Goal: Find specific page/section: Find specific page/section

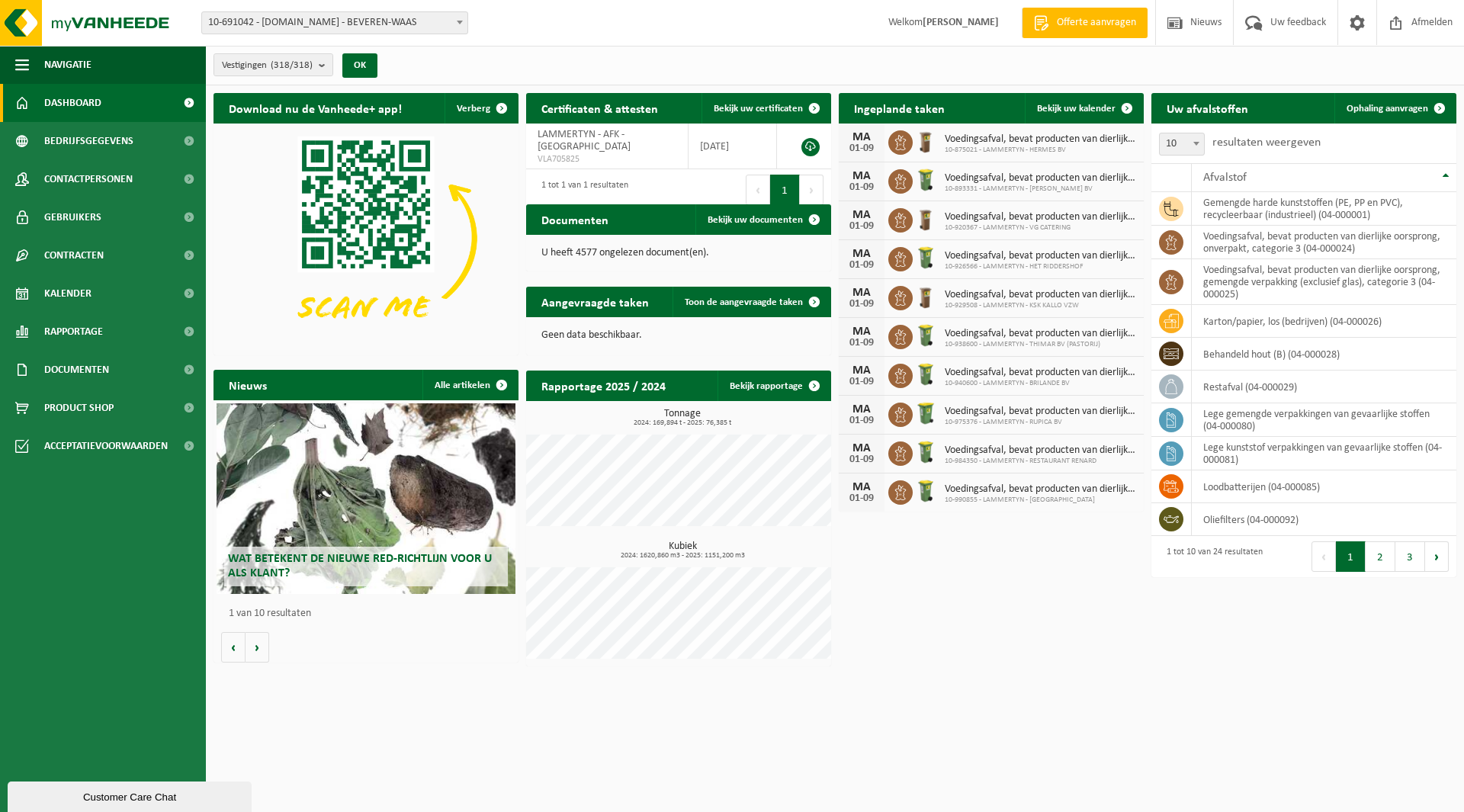
click at [305, 19] on span "10-691042 - [DOMAIN_NAME] - BEVEREN-WAAS" at bounding box center [334, 22] width 265 height 21
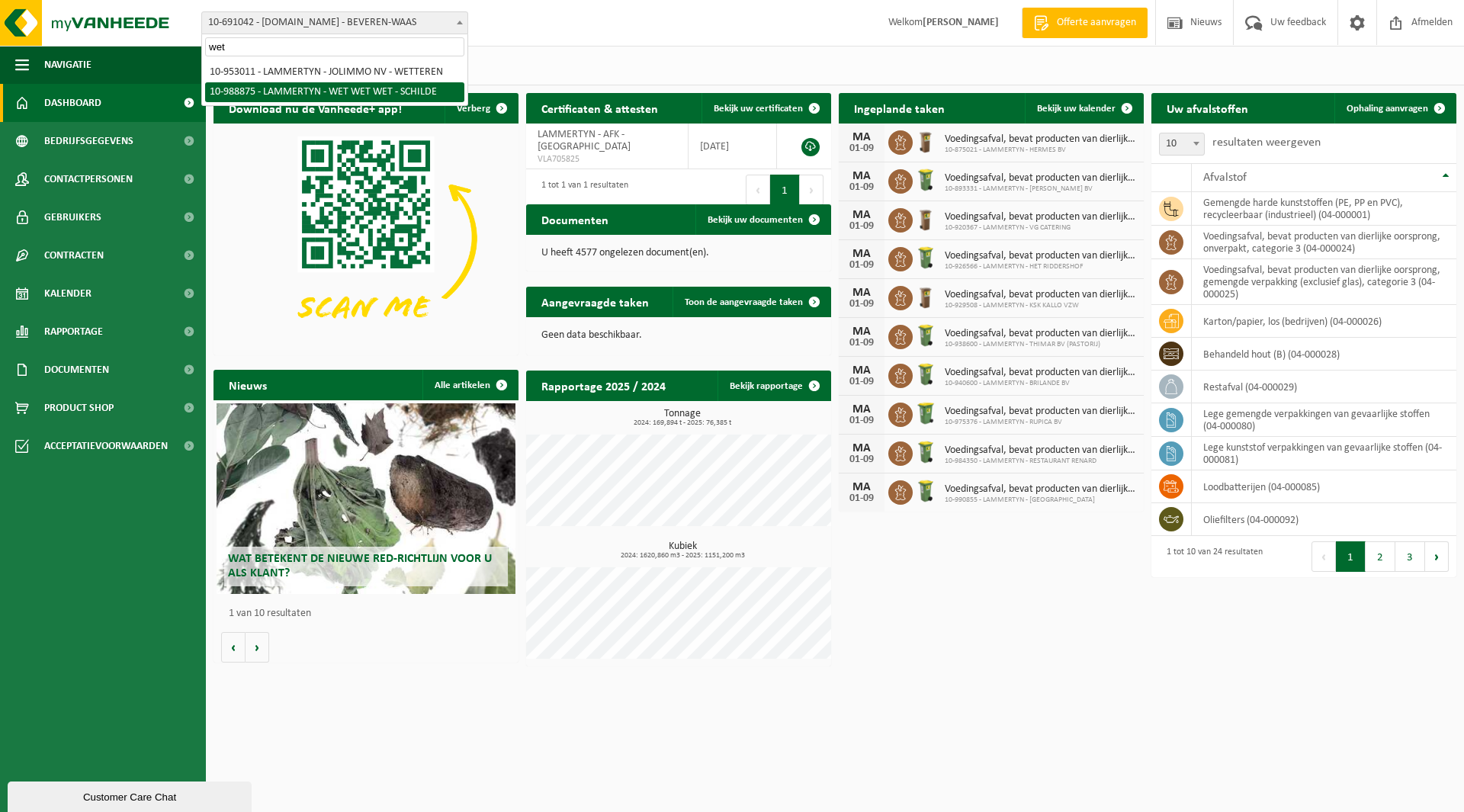
type input "wet"
select select "168051"
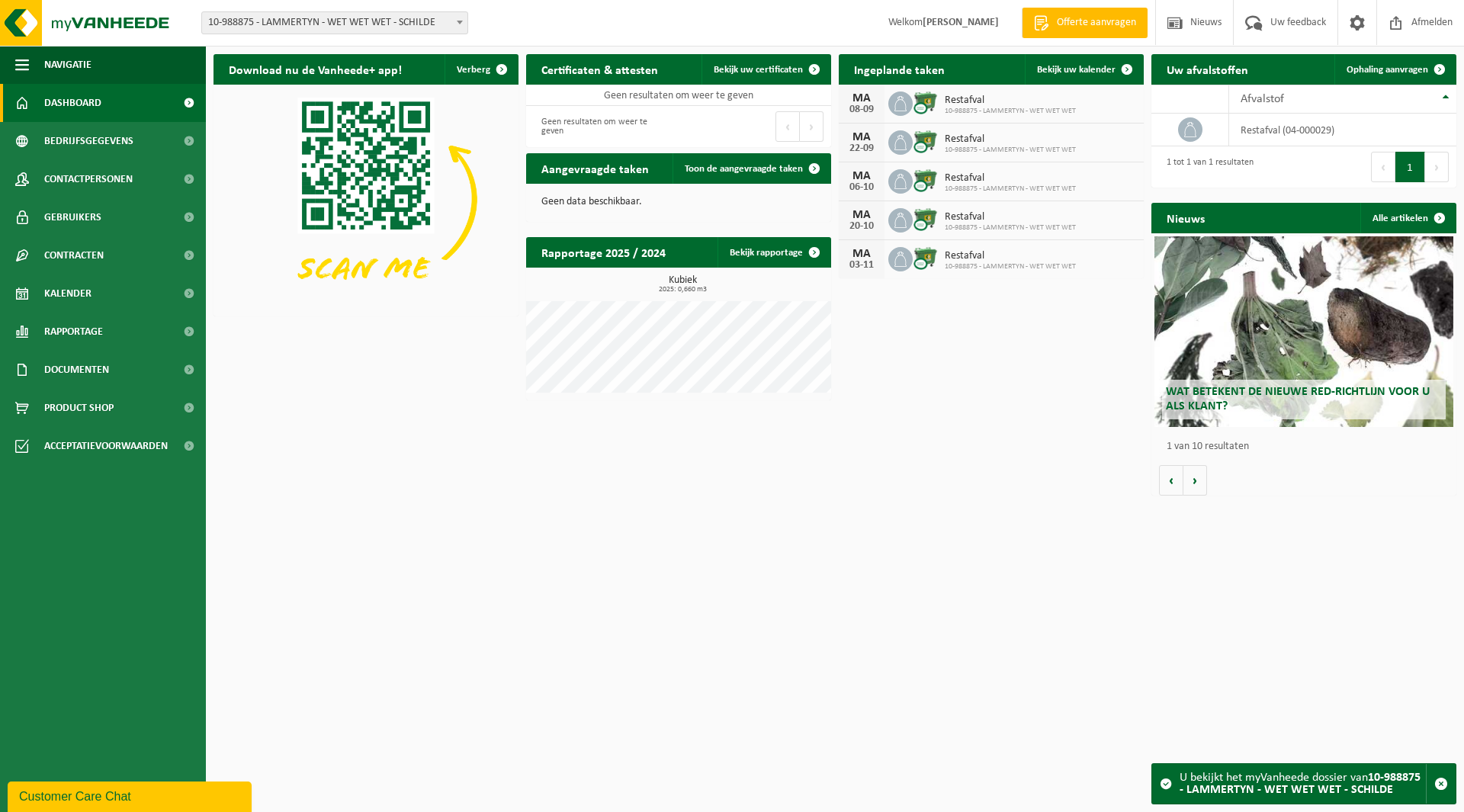
click at [322, 15] on span "10-988875 - LAMMERTYN - WET WET WET - SCHILDE" at bounding box center [334, 22] width 265 height 21
type input "cv e"
select select "107653"
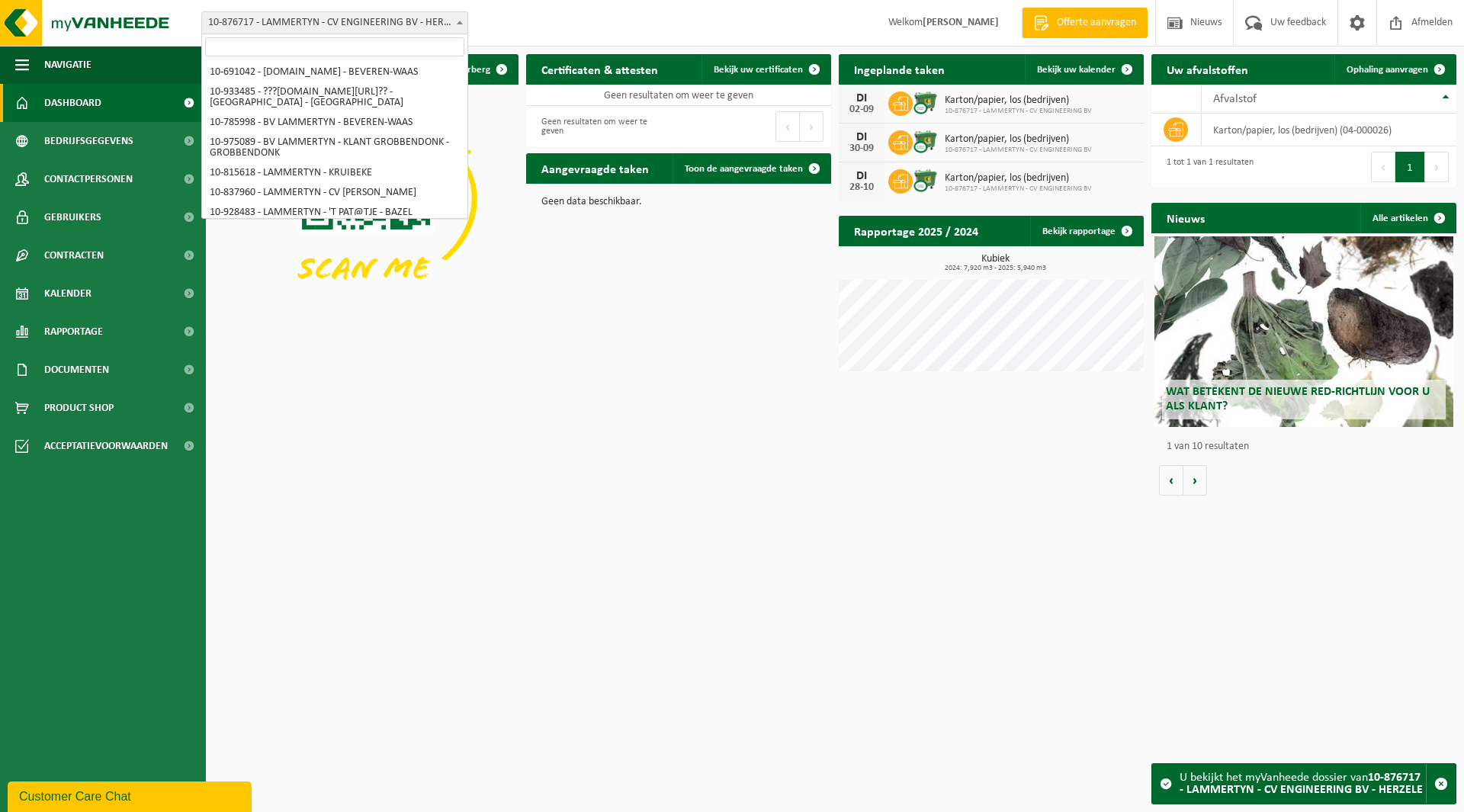
click at [344, 24] on span "10-876717 - LAMMERTYN - CV ENGINEERING BV - HERZELE" at bounding box center [334, 22] width 265 height 21
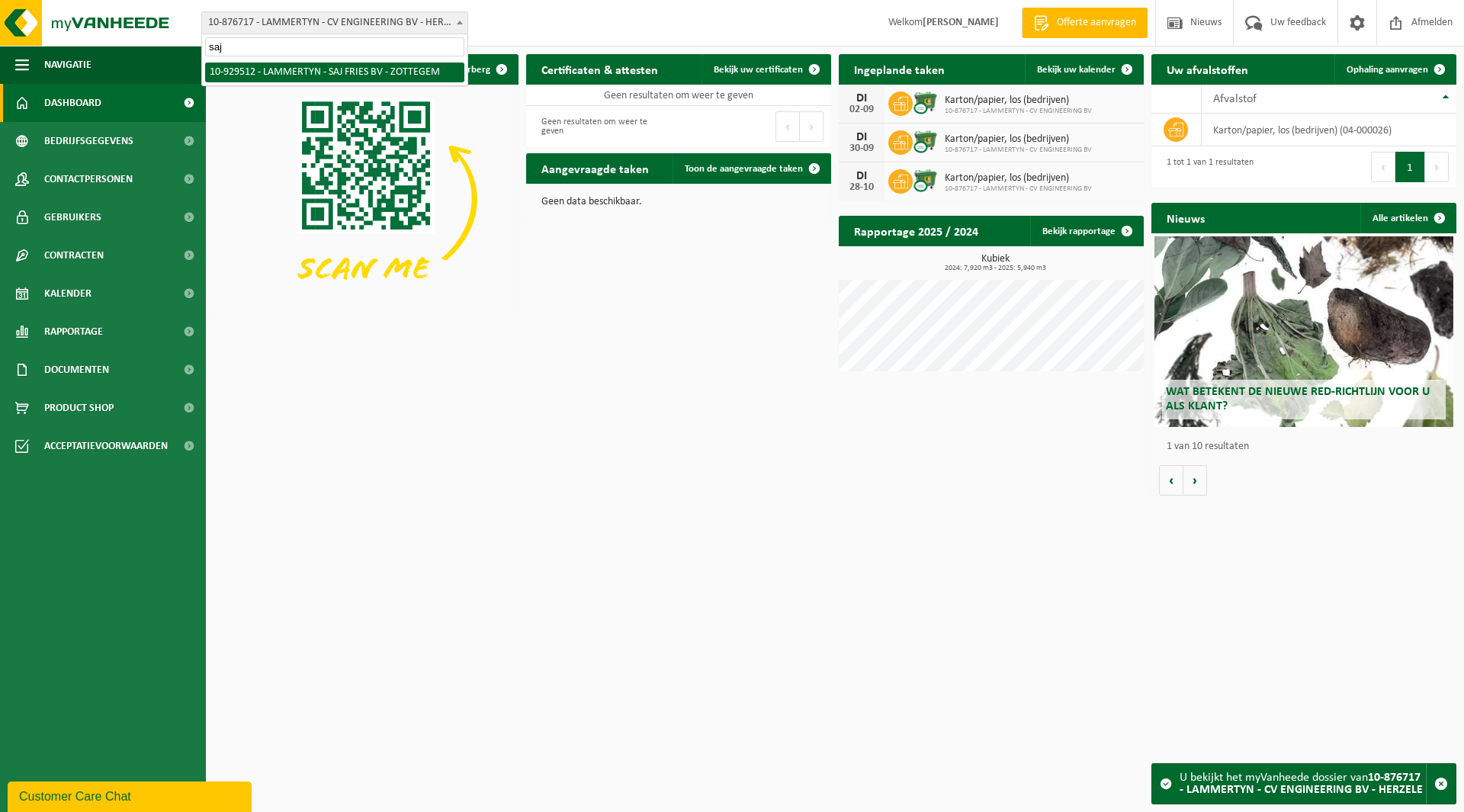
click at [307, 54] on input "saj" at bounding box center [335, 46] width 259 height 19
type input "saj"
select select "134013"
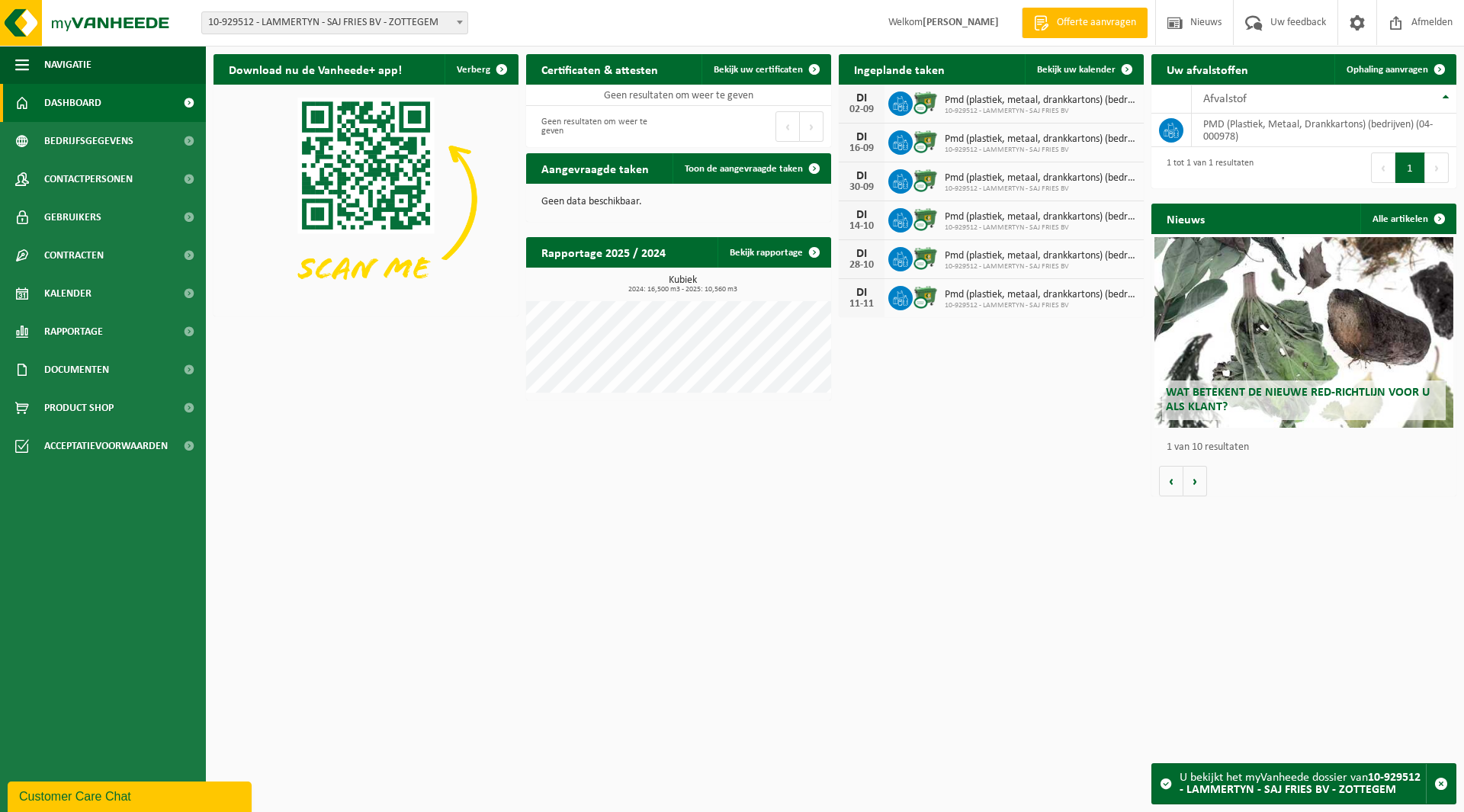
click at [294, 28] on span "10-929512 - LAMMERTYN - SAJ FRIES BV - ZOTTEGEM" at bounding box center [334, 22] width 265 height 21
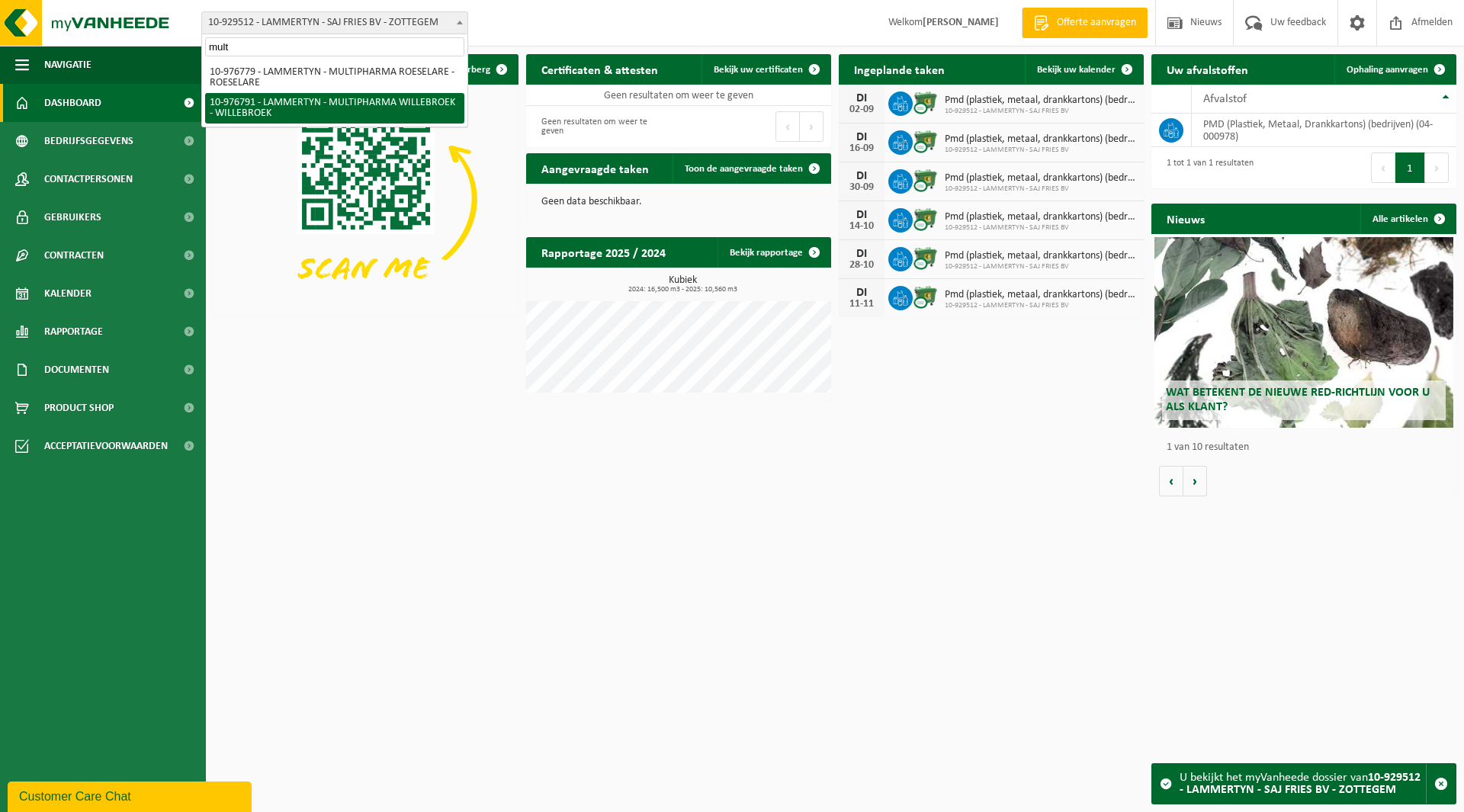
type input "mult"
select select "159078"
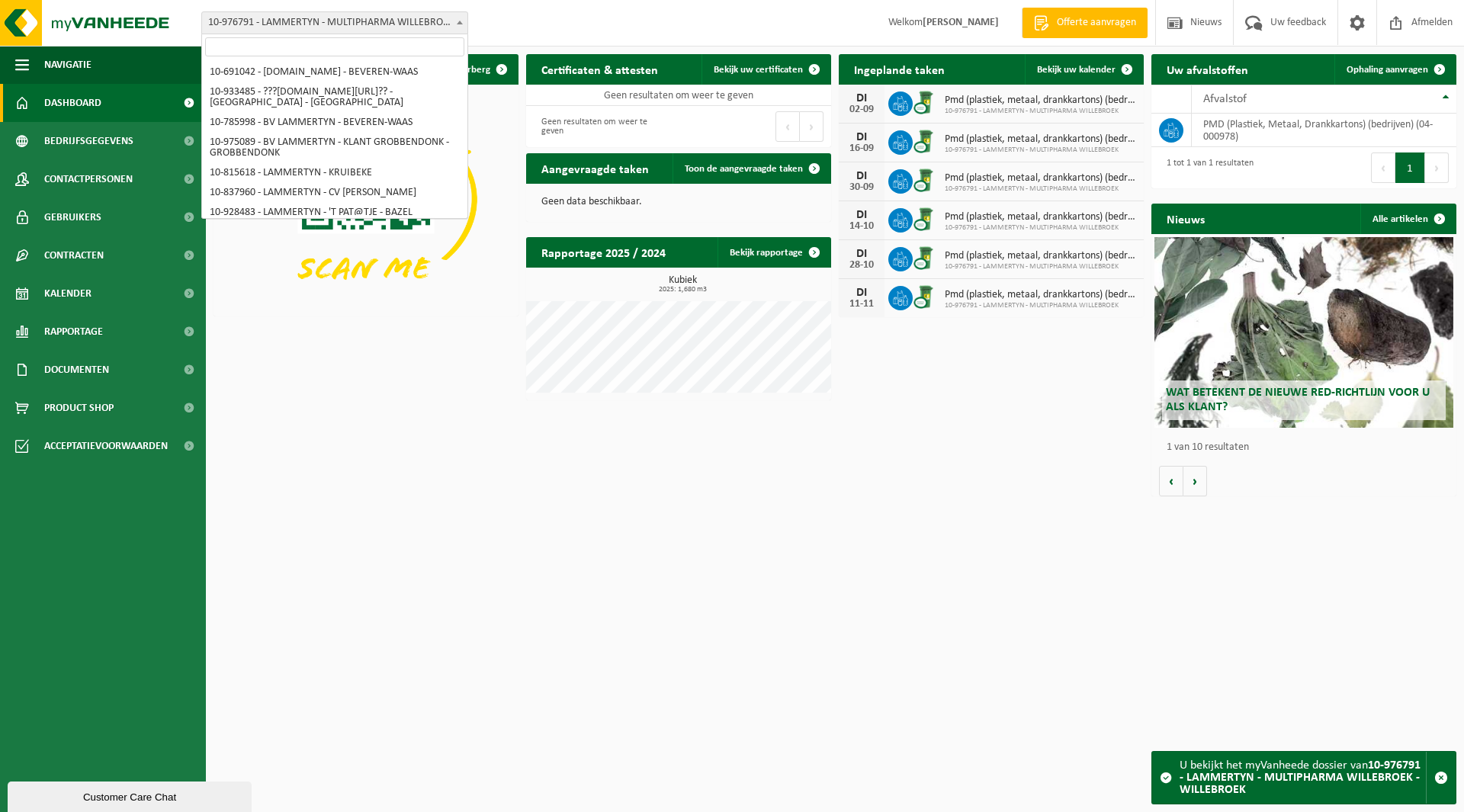
click at [292, 20] on span "10-976791 - LAMMERTYN - MULTIPHARMA WILLEBROEK - WILLEBROEK" at bounding box center [334, 22] width 265 height 21
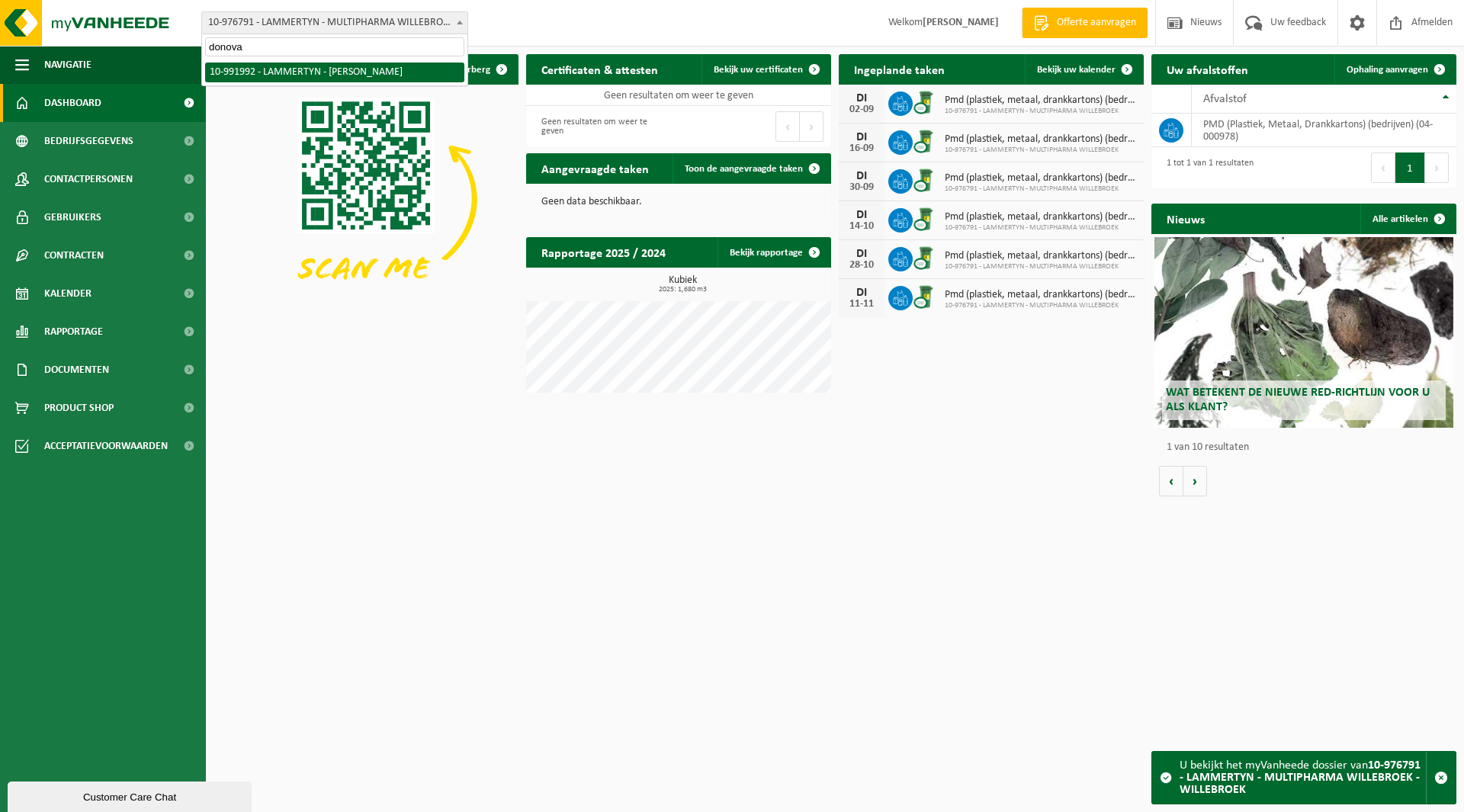
type input "donova"
select select "170047"
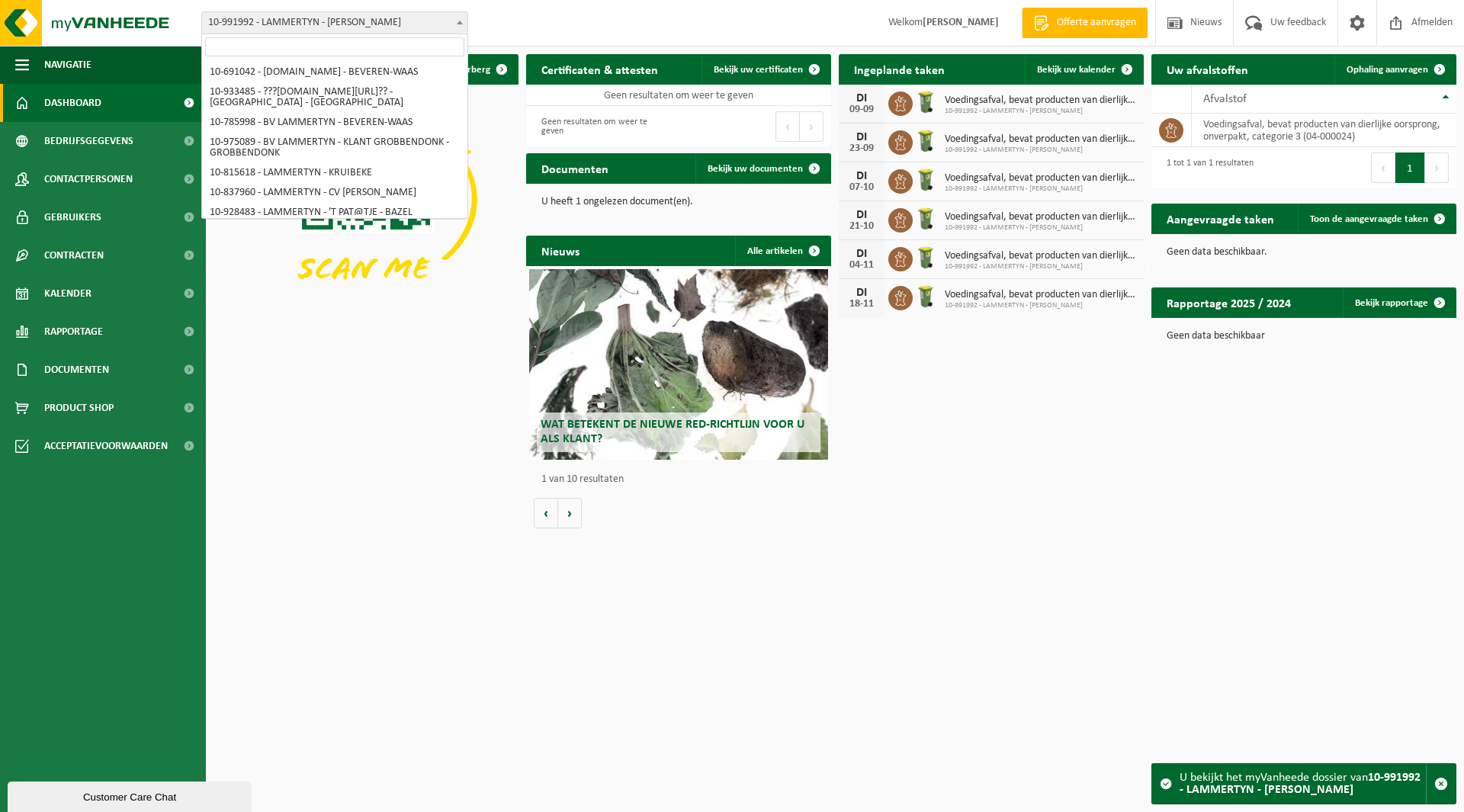
click at [339, 25] on span "10-991992 - LAMMERTYN - [PERSON_NAME]" at bounding box center [334, 22] width 265 height 21
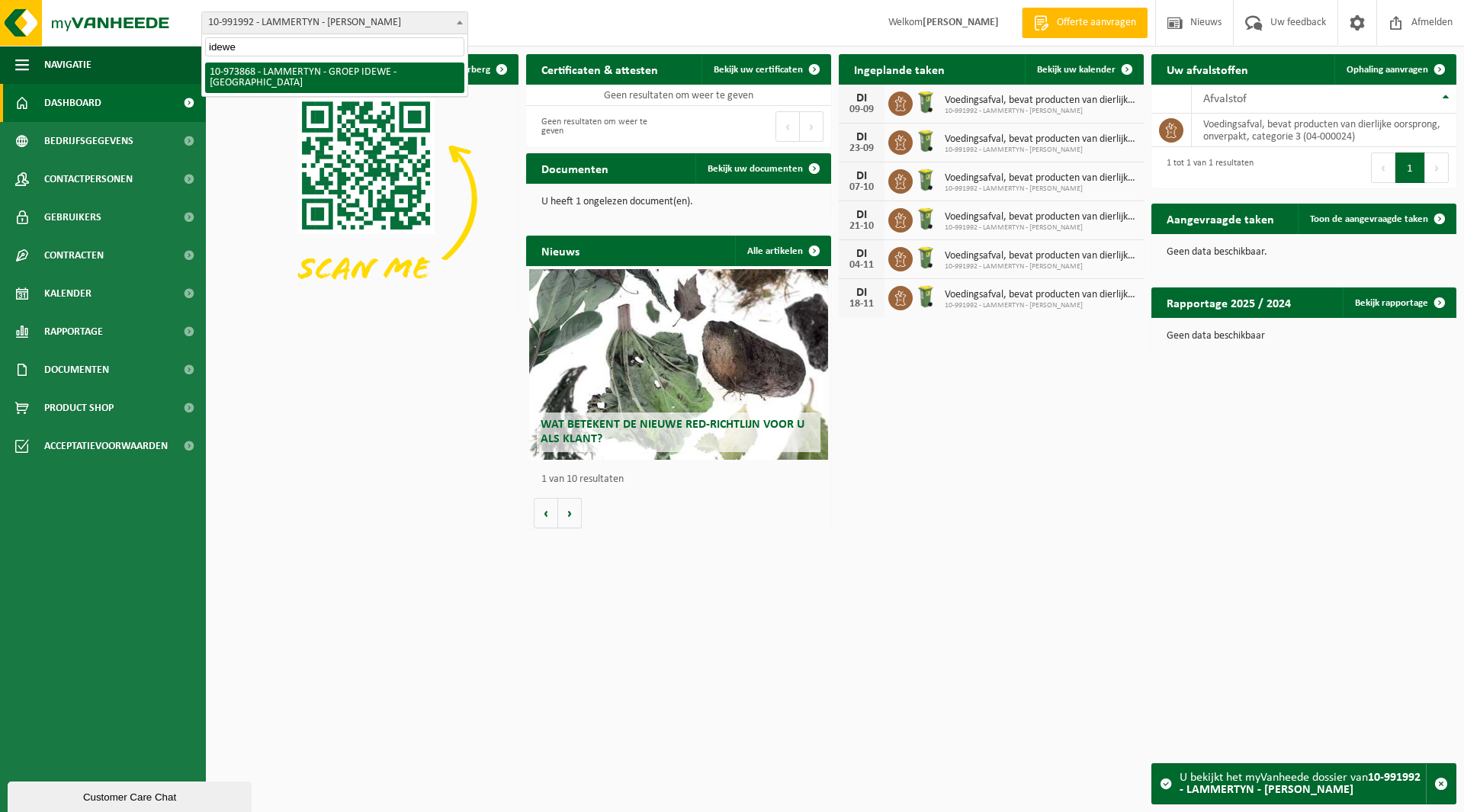
type input "idewe"
select select "157246"
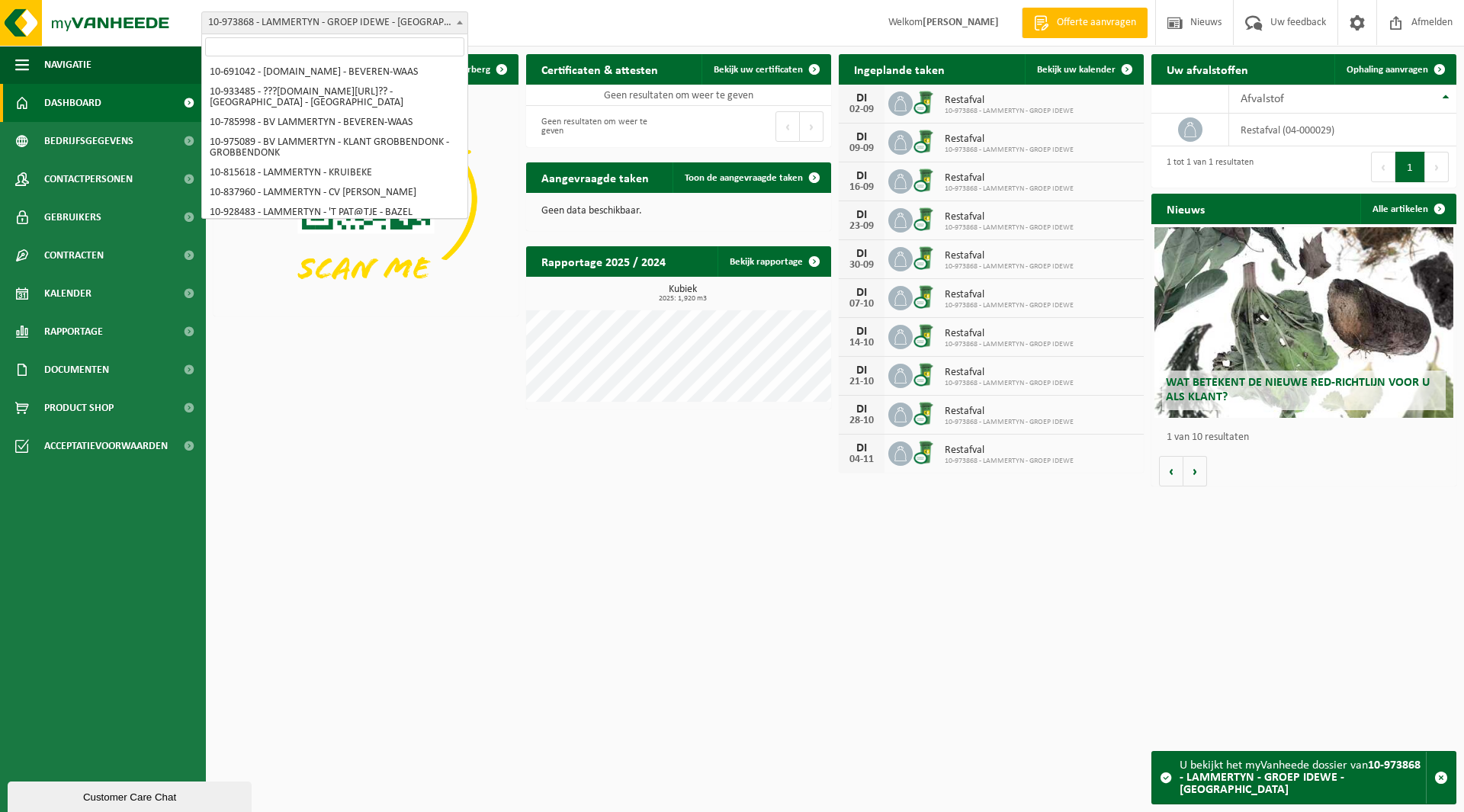
click at [302, 25] on span "10-973868 - LAMMERTYN - GROEP IDEWE - [GEOGRAPHIC_DATA]" at bounding box center [334, 22] width 265 height 21
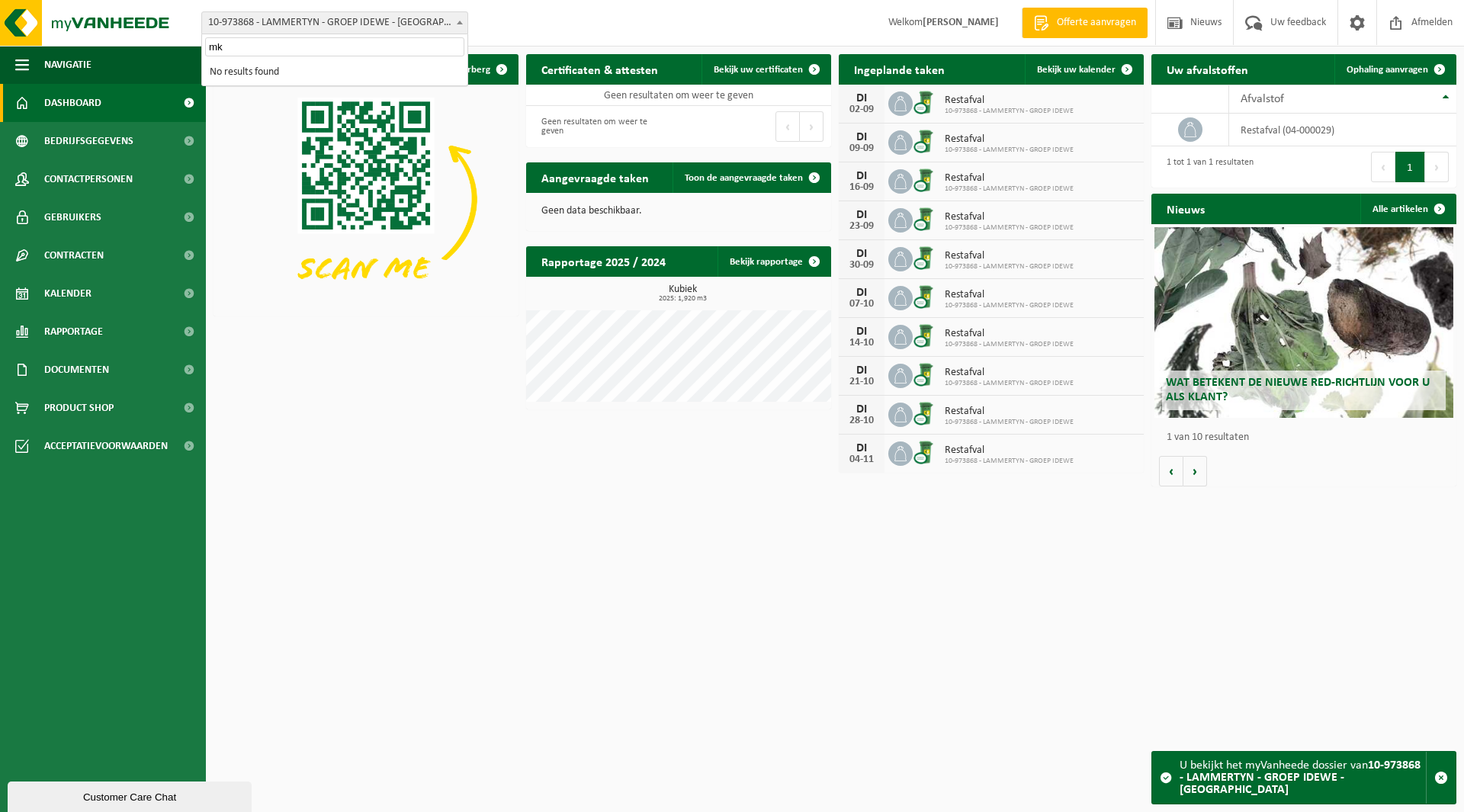
type input "m"
type input "staden"
select select "148570"
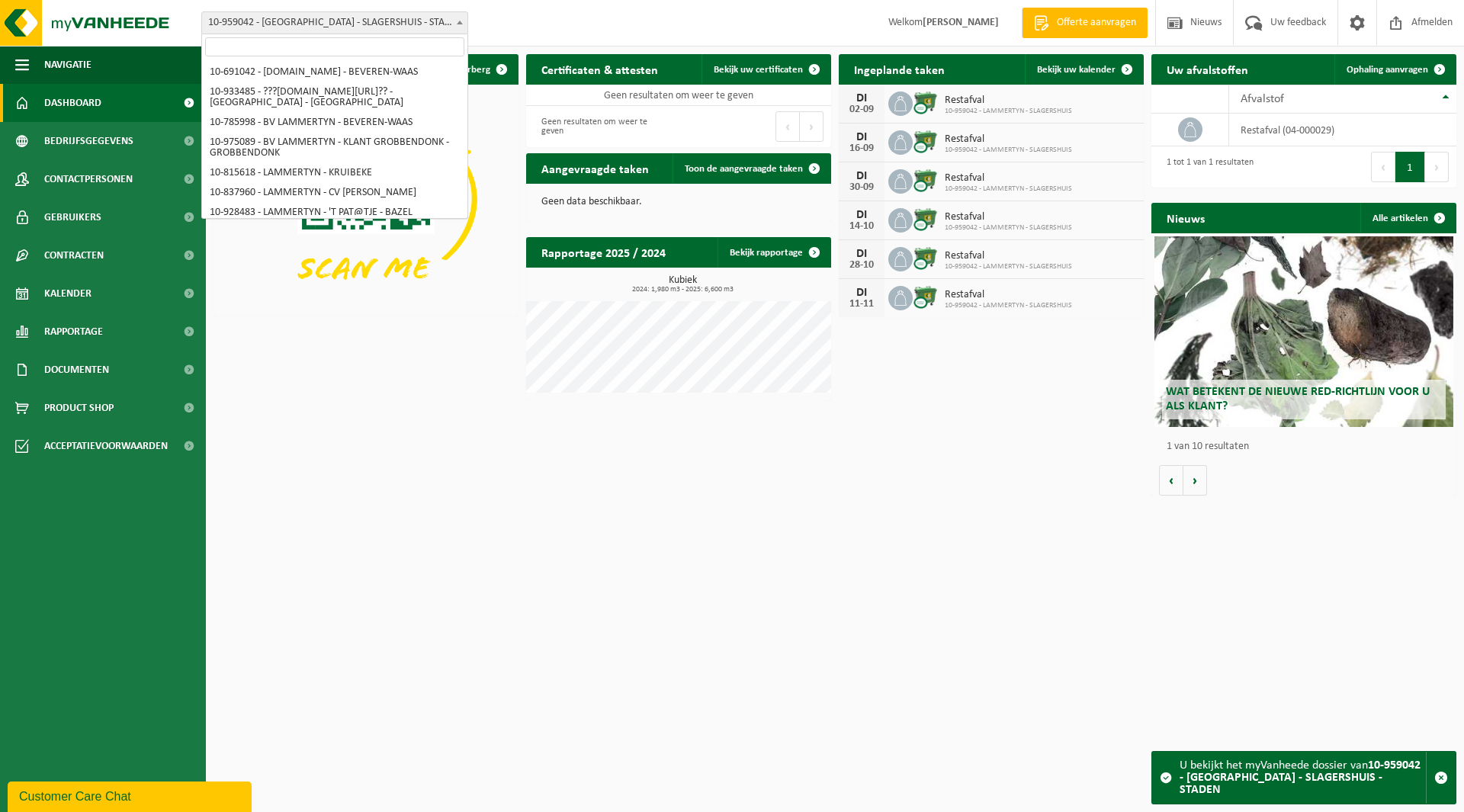
click at [320, 27] on span "10-959042 - [GEOGRAPHIC_DATA] - SLAGERSHUIS - STADEN" at bounding box center [334, 22] width 265 height 21
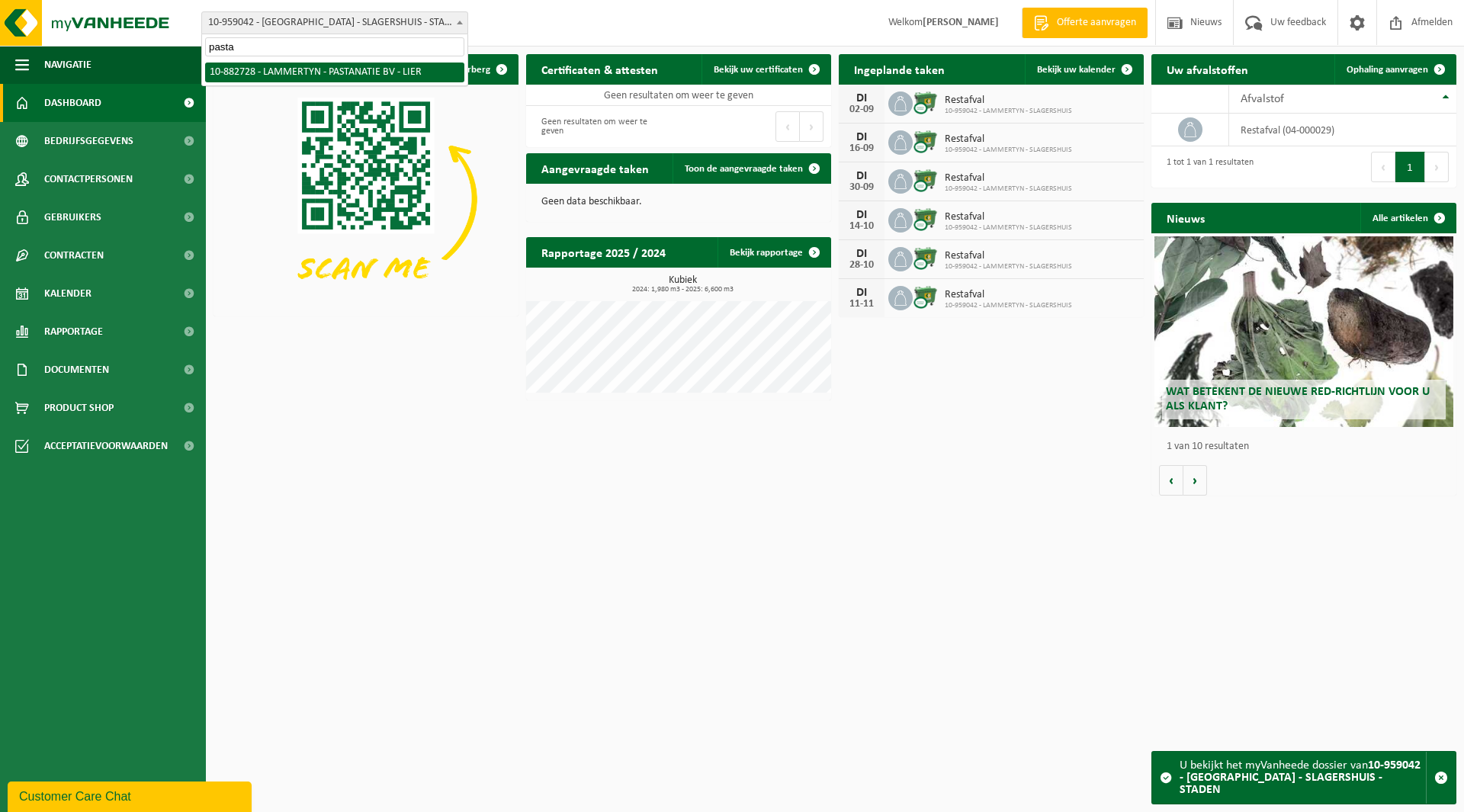
type input "pasta"
select select "111101"
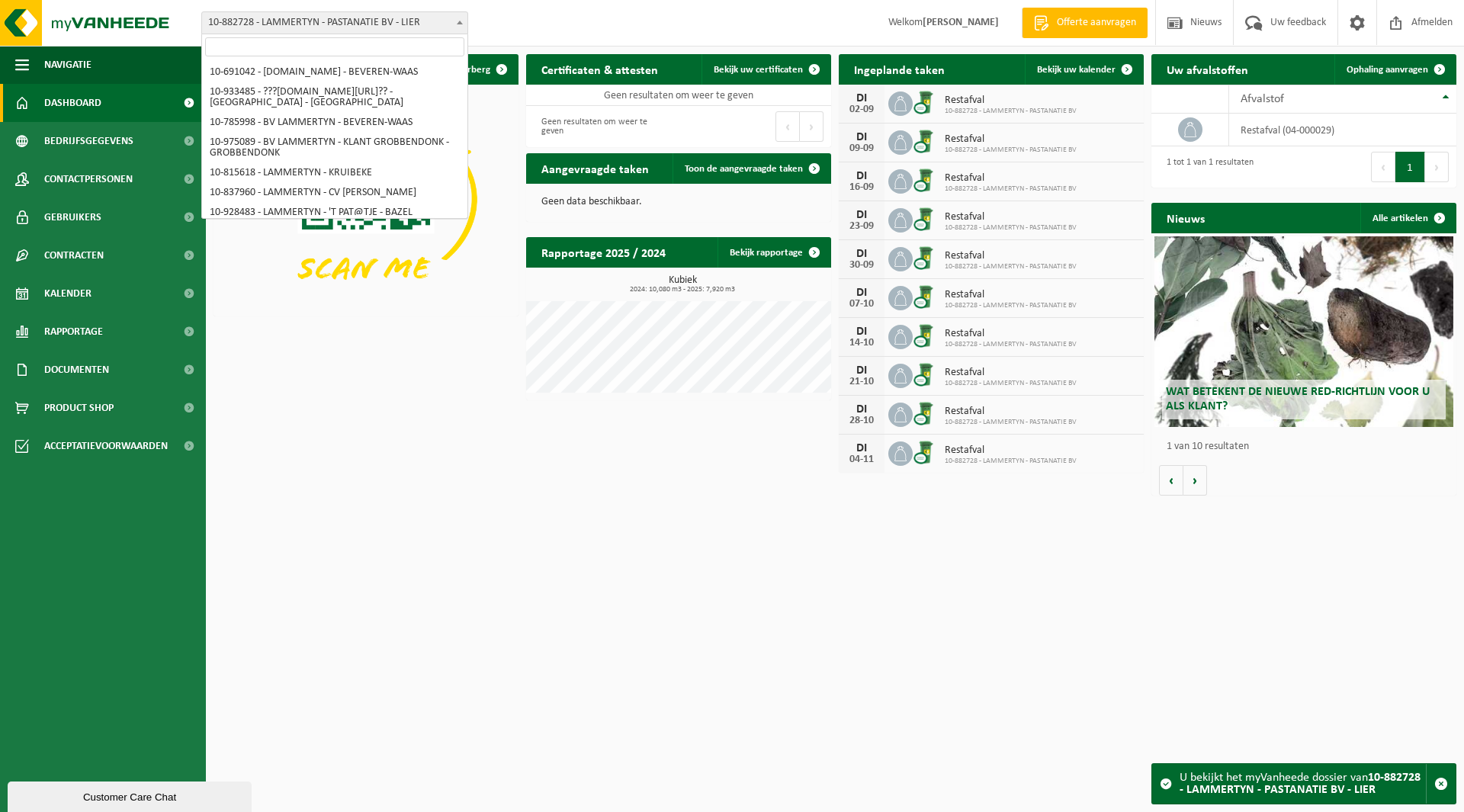
click at [261, 28] on span "10-882728 - LAMMERTYN - PASTANATIE BV - LIER" at bounding box center [334, 22] width 265 height 21
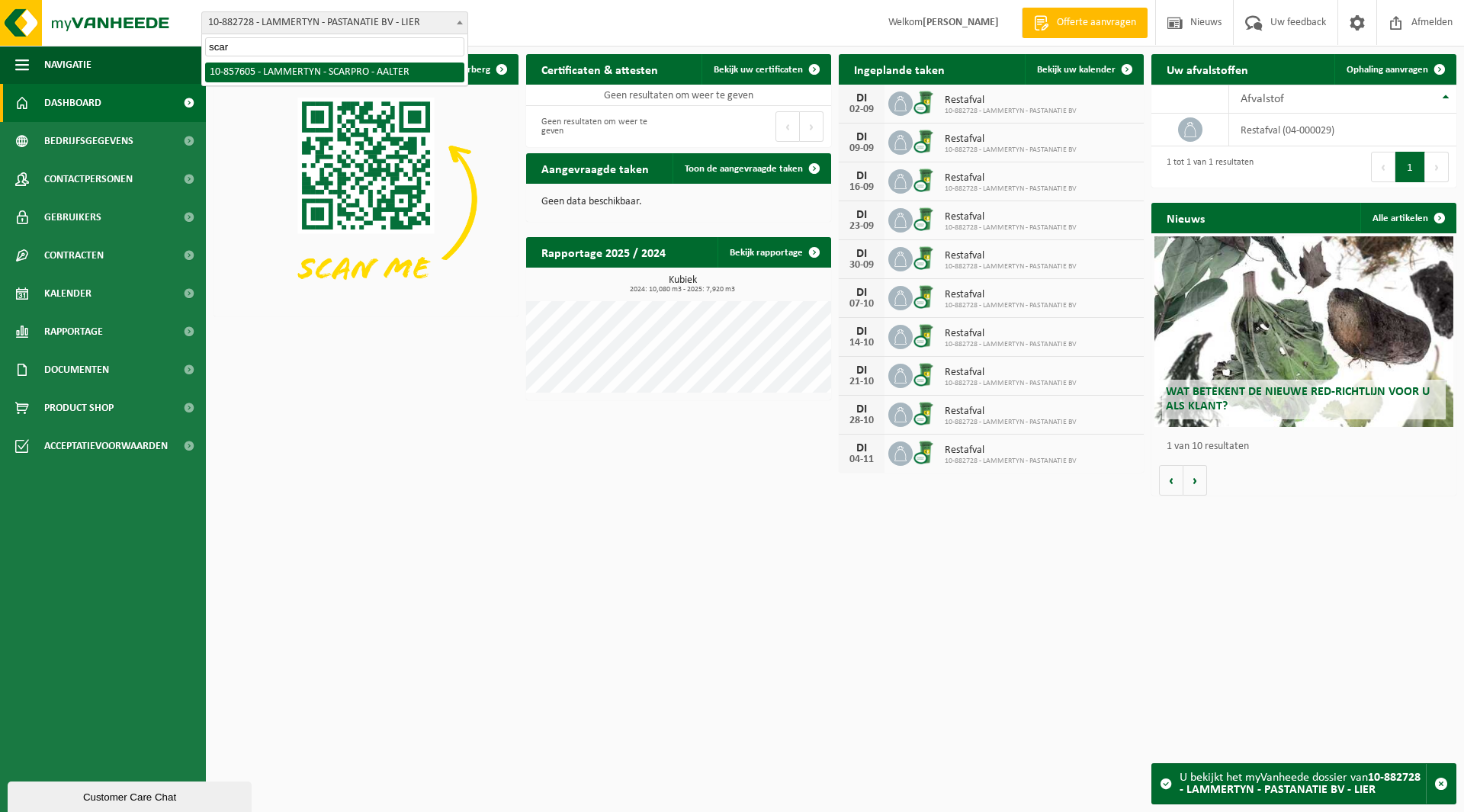
type input "scar"
select select "99011"
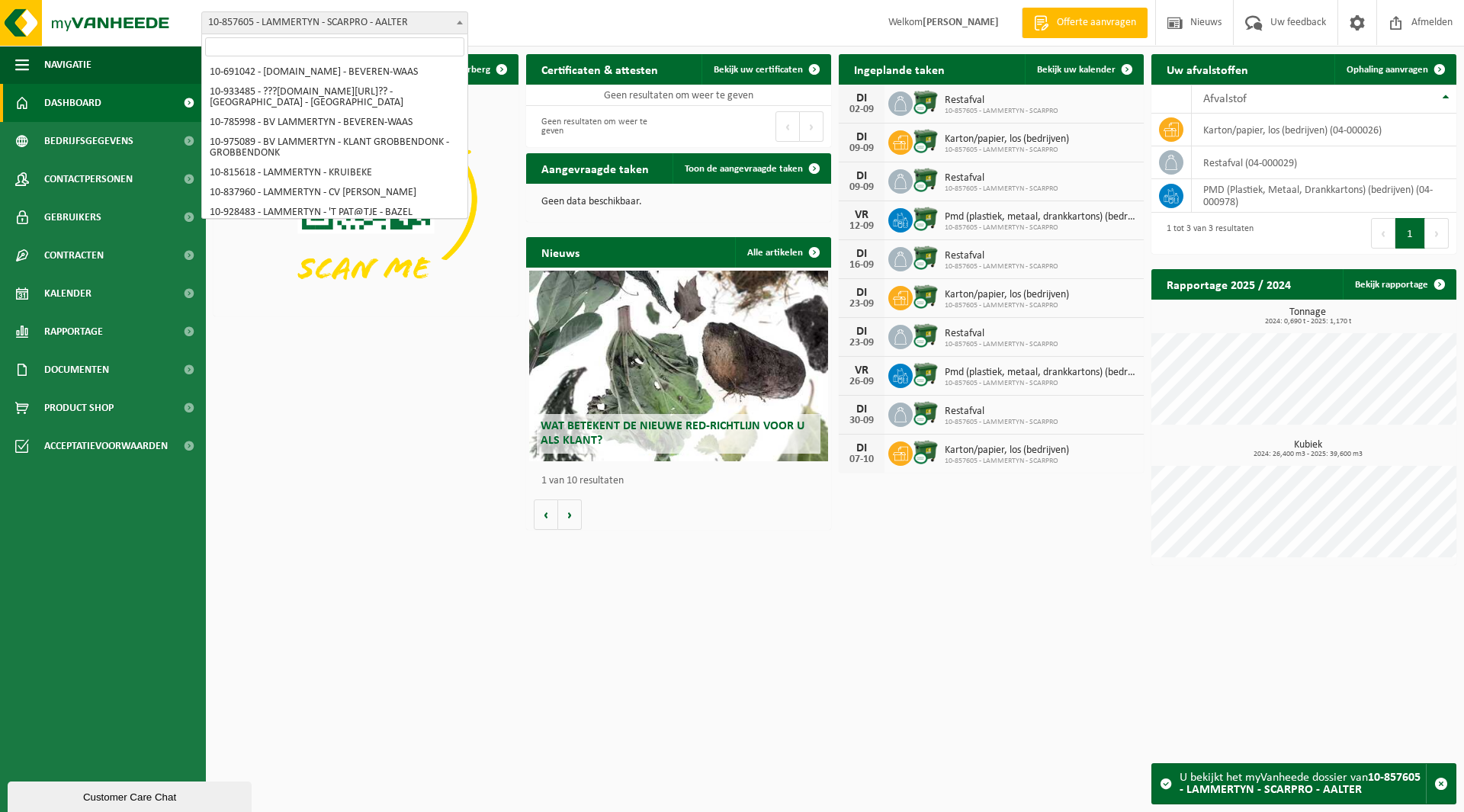
click at [307, 19] on span "10-857605 - LAMMERTYN - SCARPRO - AALTER" at bounding box center [334, 22] width 265 height 21
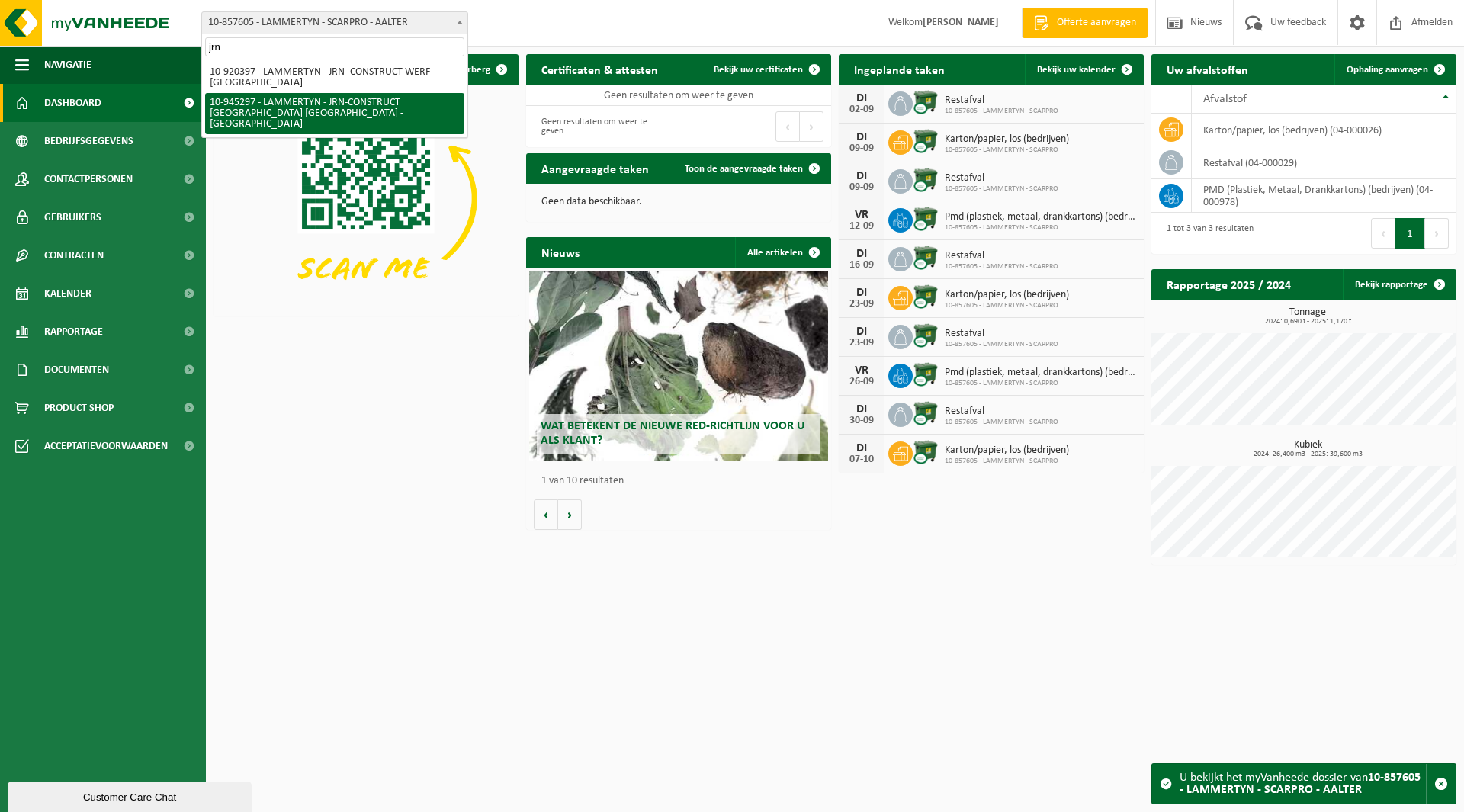
type input "jrn"
select select "141169"
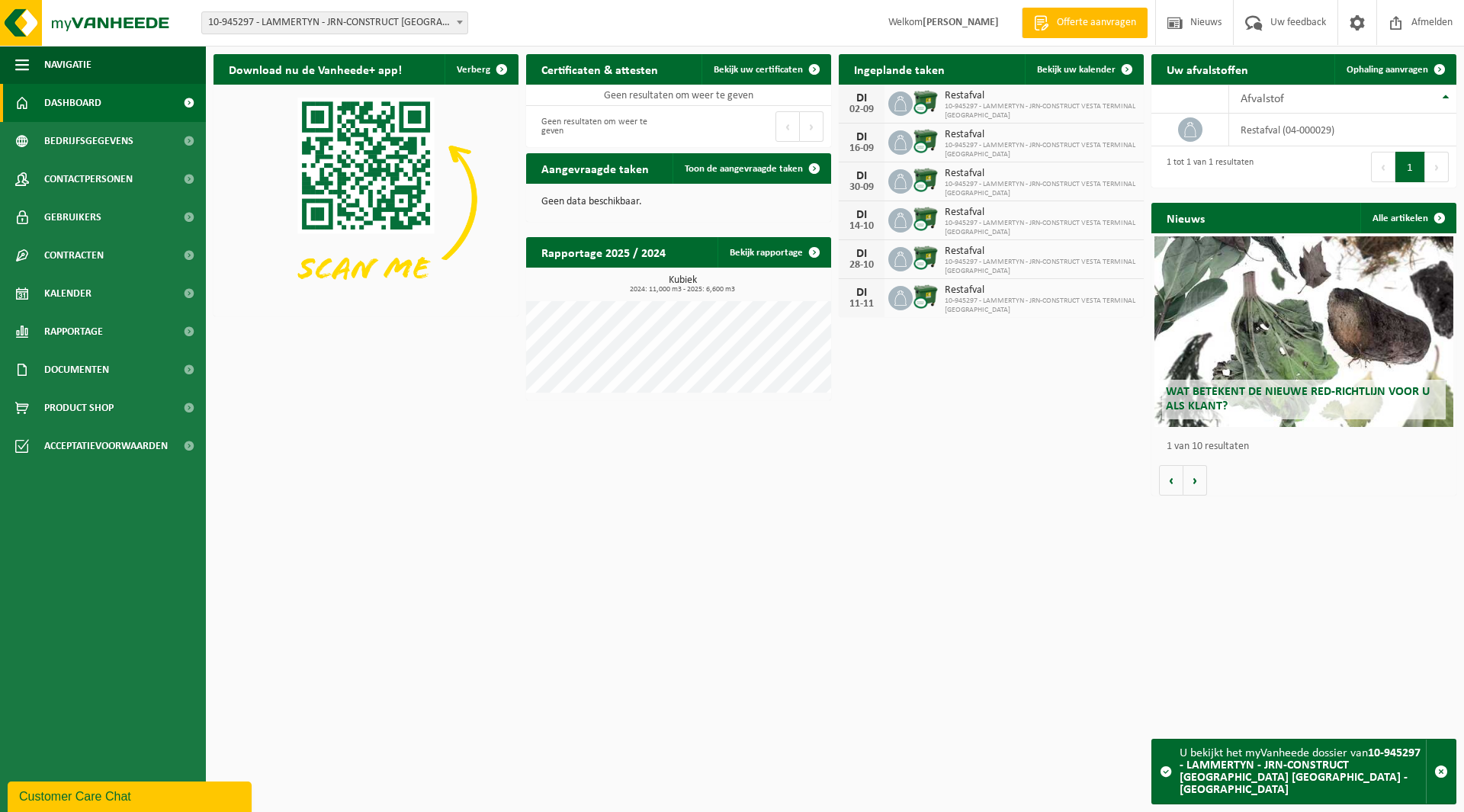
click at [315, 29] on span "10-945297 - LAMMERTYN - JRN-CONSTRUCT [GEOGRAPHIC_DATA] [GEOGRAPHIC_DATA] - [GE…" at bounding box center [334, 22] width 265 height 21
type input "5/5"
select select "161235"
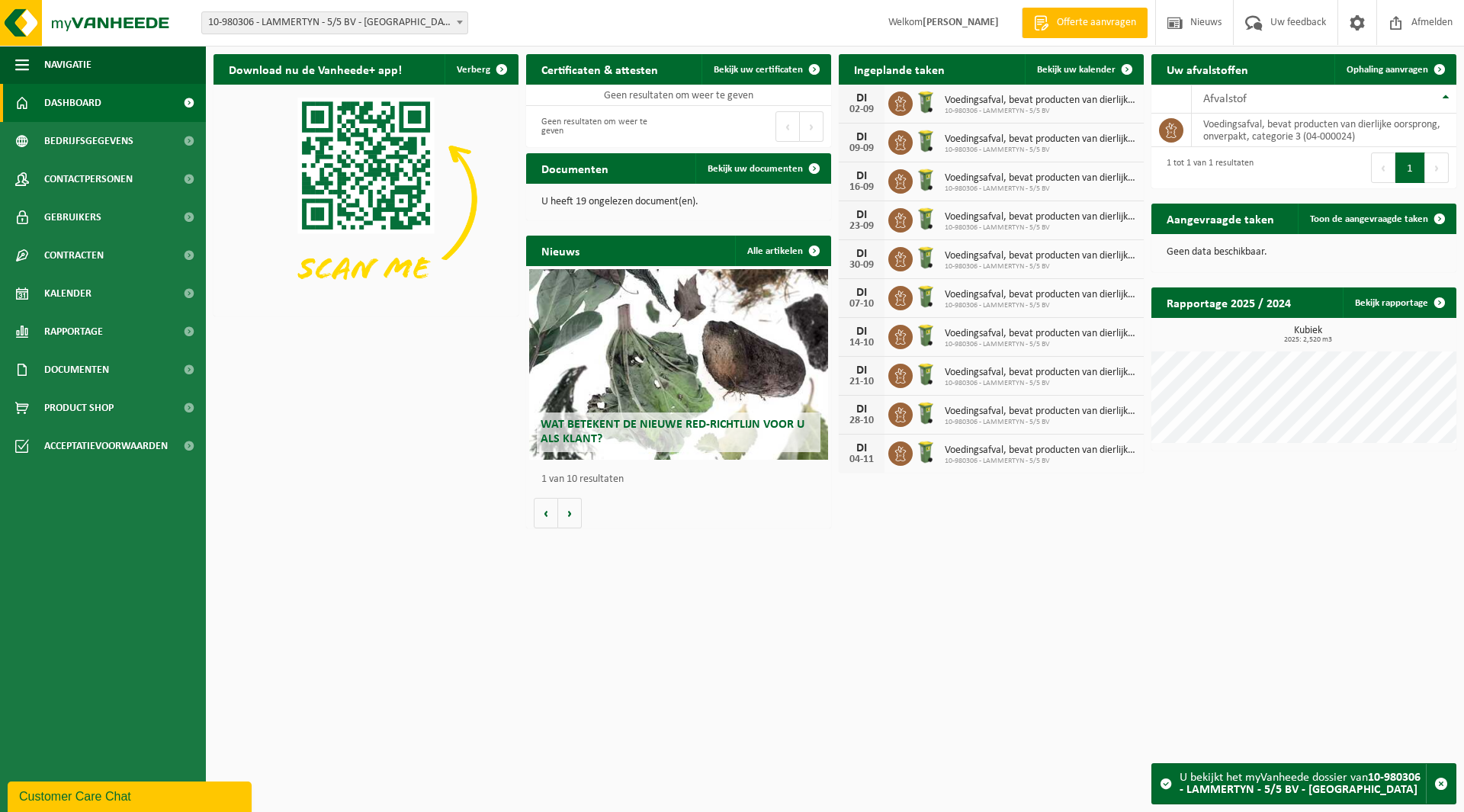
click at [285, 28] on span "10-980306 - LAMMERTYN - 5/5 BV - [GEOGRAPHIC_DATA]" at bounding box center [334, 22] width 265 height 21
type input "jo ca"
select select "116800"
click at [337, 32] on span "10-895325 - LAMMERTYN - JO CATERING - LOCHRISTI" at bounding box center [334, 22] width 265 height 21
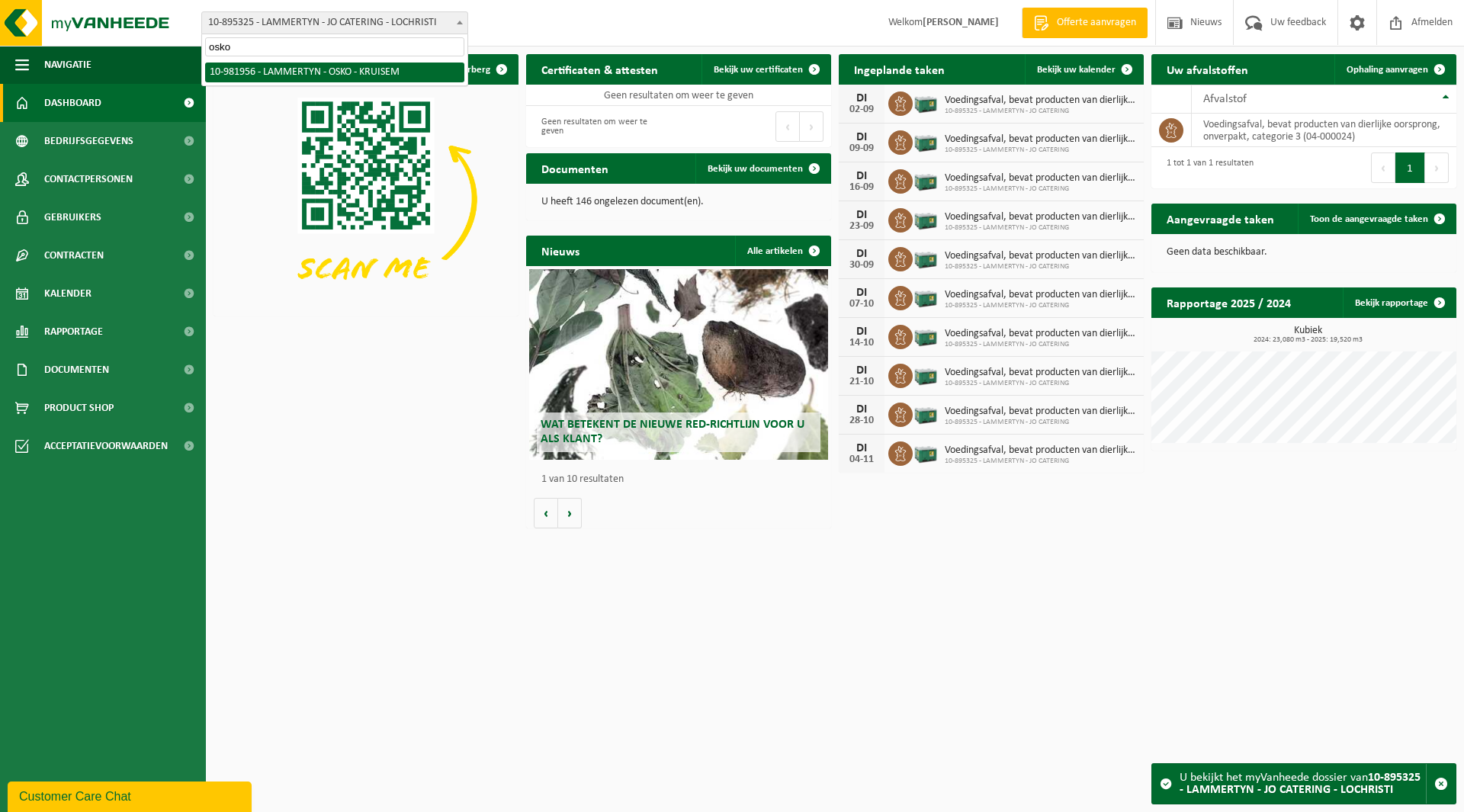
type input "osko"
select select "162284"
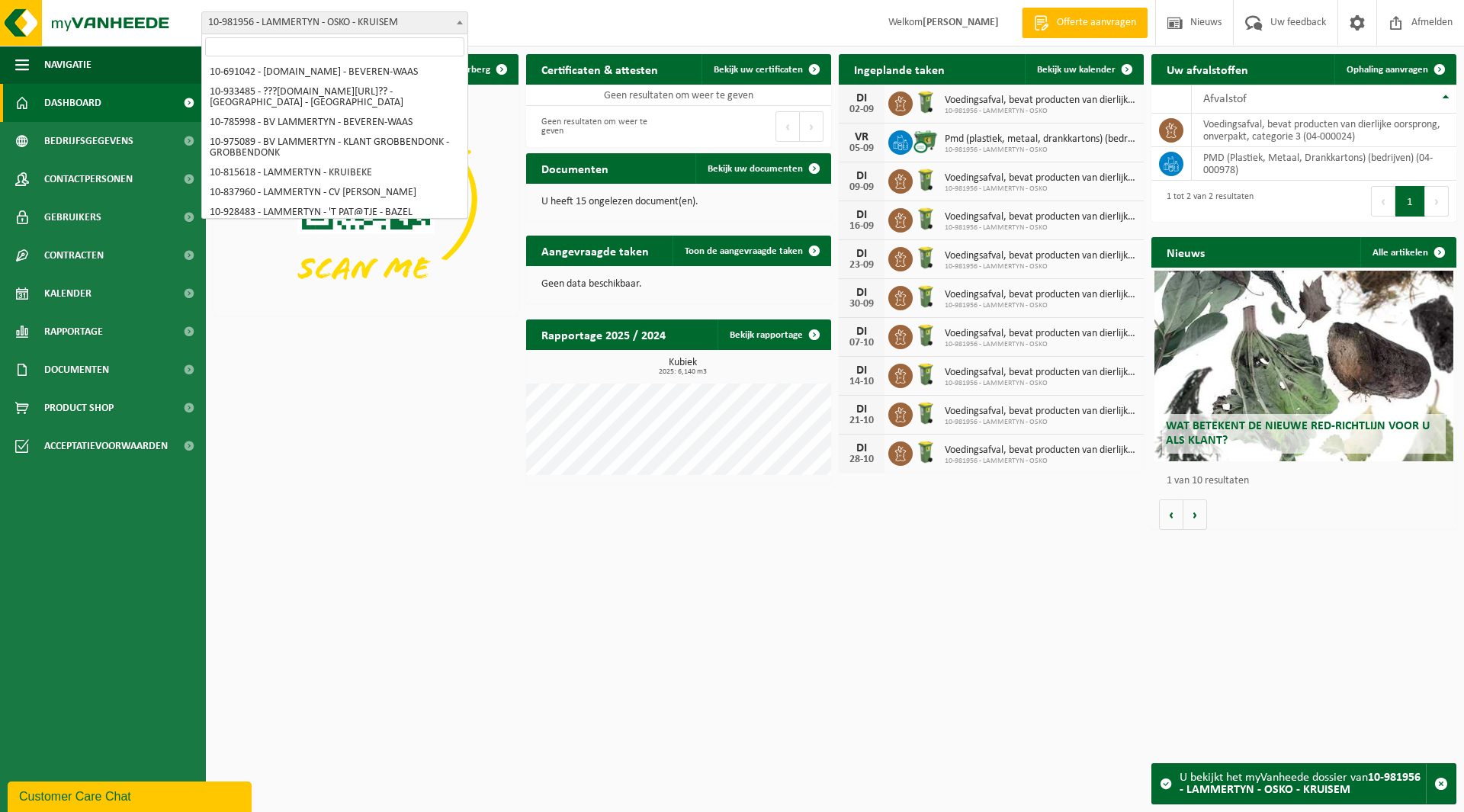
click at [306, 27] on span "10-981956 - LAMMERTYN - OSKO - KRUISEM" at bounding box center [334, 22] width 265 height 21
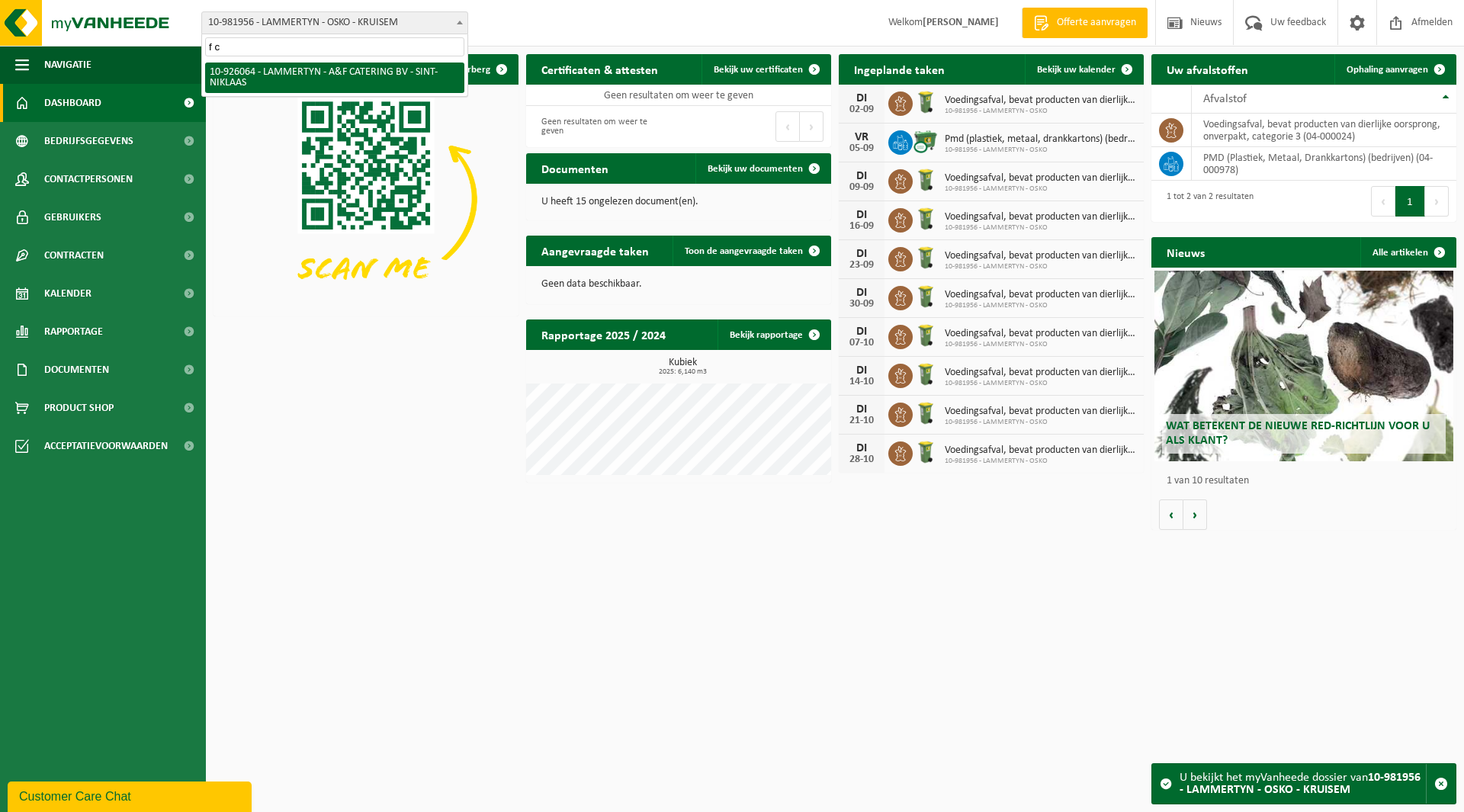
type input "f c"
select select "132199"
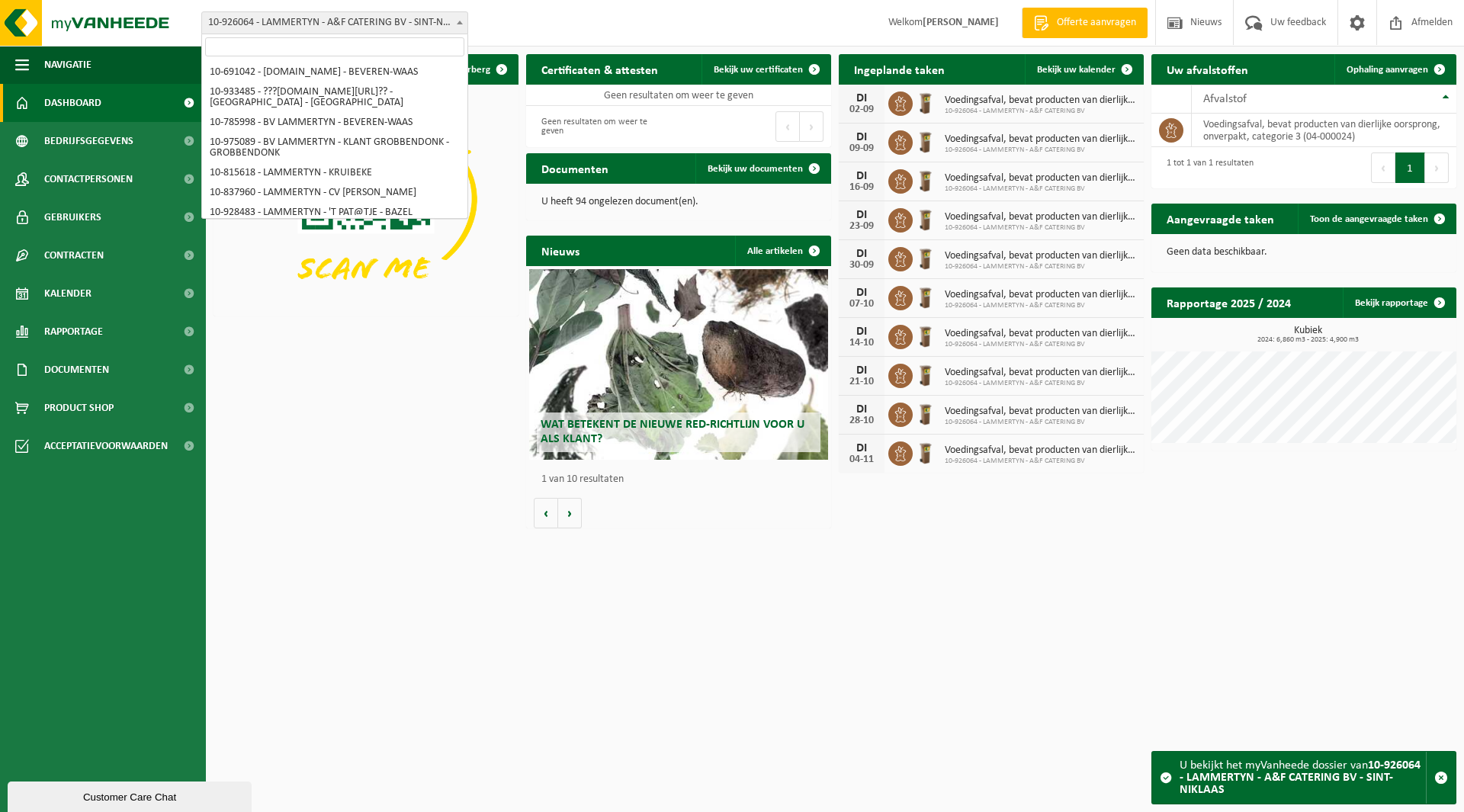
click at [298, 16] on span "10-926064 - LAMMERTYN - A&F CATERING BV - SINT-NIKLAAS" at bounding box center [334, 22] width 265 height 21
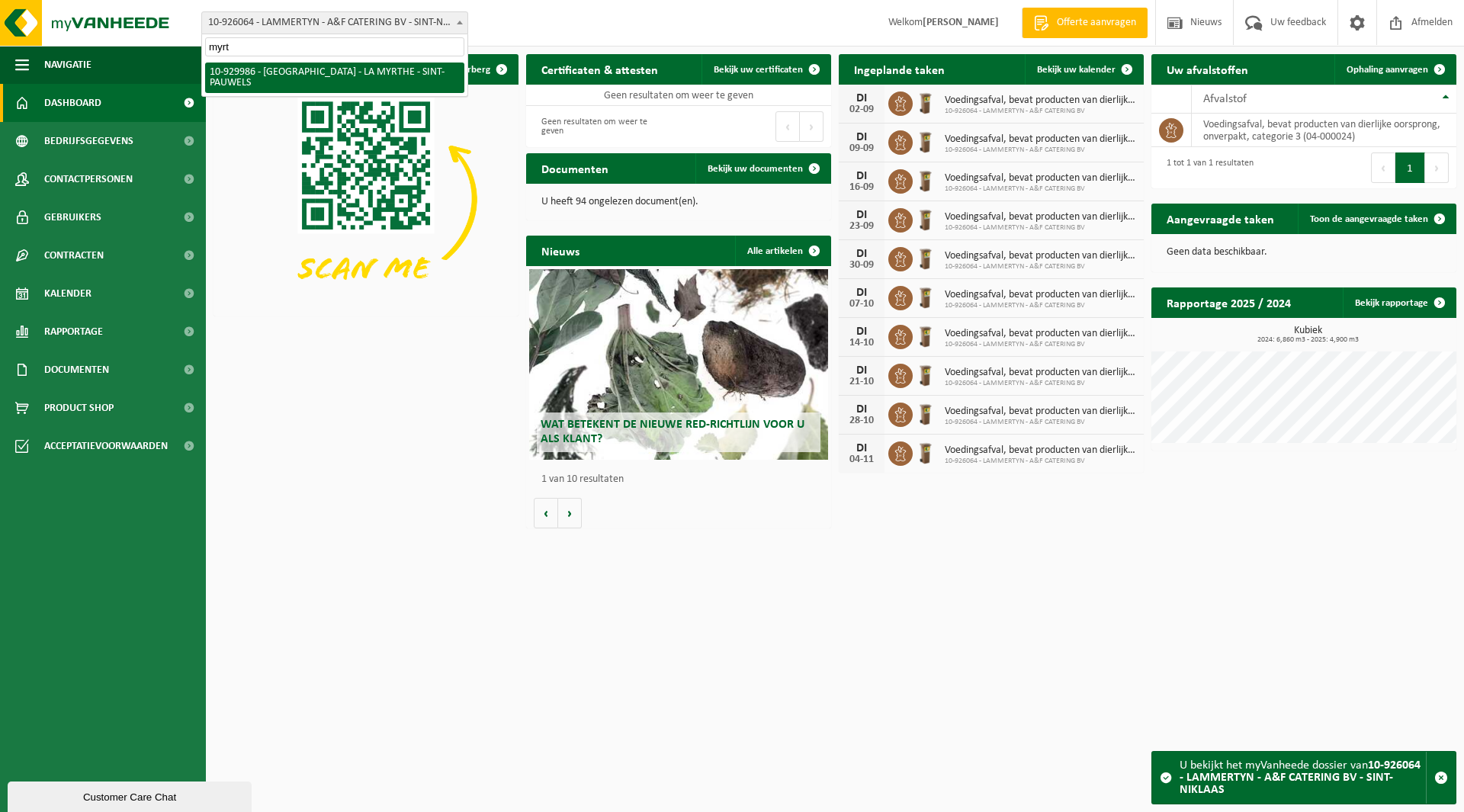
type input "myrt"
select select "134186"
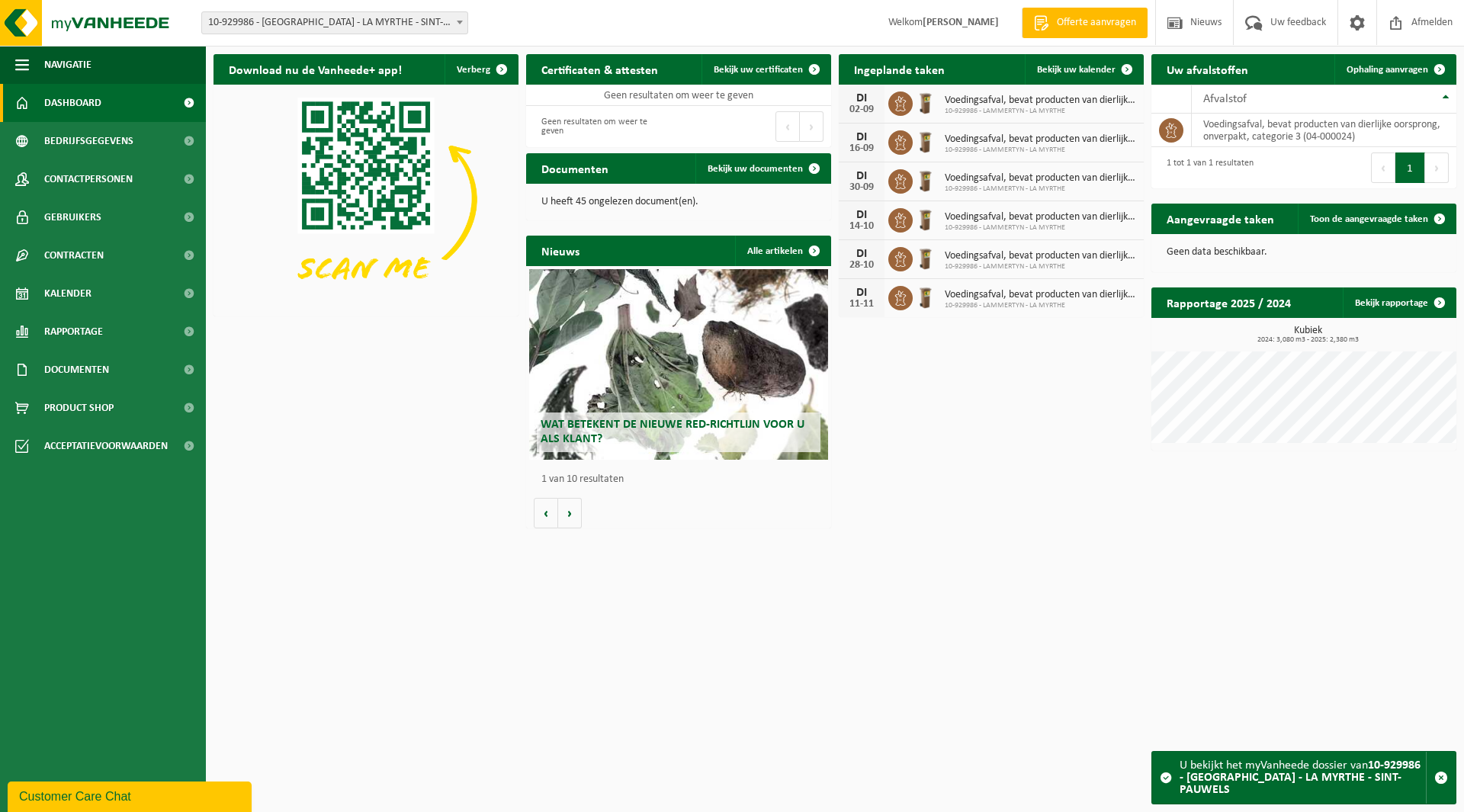
click at [311, 27] on span "10-929986 - [GEOGRAPHIC_DATA] - LA MYRTHE - SINT-PAUWELS" at bounding box center [334, 22] width 265 height 21
type input "tokm"
select select "133410"
